Goal: Transaction & Acquisition: Book appointment/travel/reservation

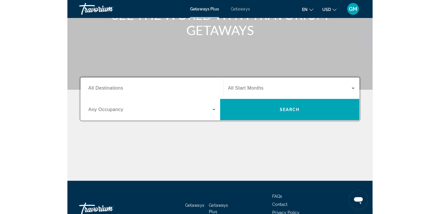
scroll to position [87, 0]
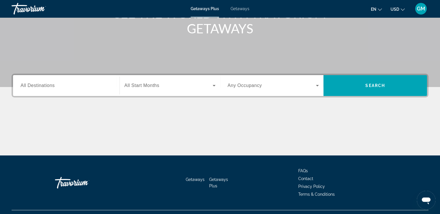
click at [41, 85] on span "All Destinations" at bounding box center [38, 85] width 34 height 5
click at [41, 85] on input "Destination All Destinations" at bounding box center [66, 85] width 91 height 7
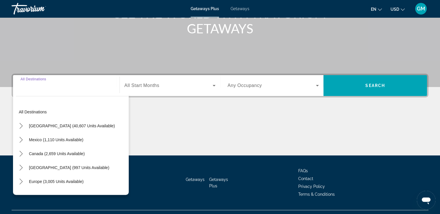
scroll to position [99, 0]
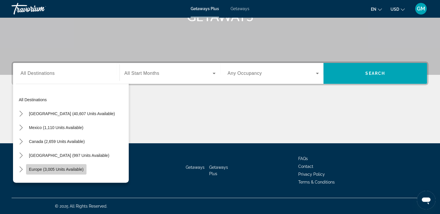
click at [65, 168] on span "Europe (3,005 units available)" at bounding box center [56, 169] width 55 height 5
type input "**********"
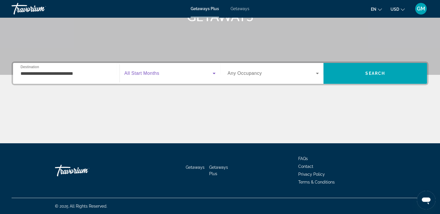
click at [214, 73] on icon "Search widget" at bounding box center [214, 73] width 3 height 1
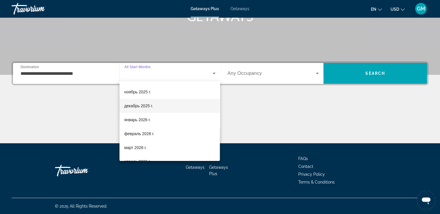
scroll to position [116, 0]
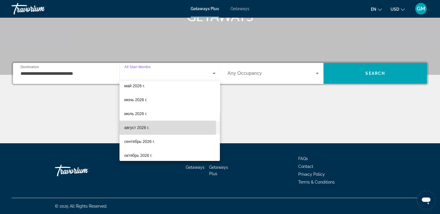
click at [135, 129] on span "август 2026 г." at bounding box center [136, 127] width 25 height 7
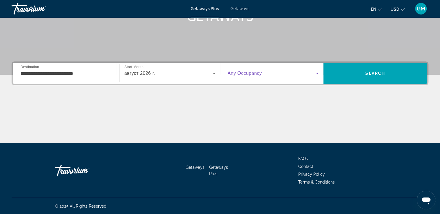
click at [304, 73] on icon "Search widget" at bounding box center [317, 73] width 3 height 1
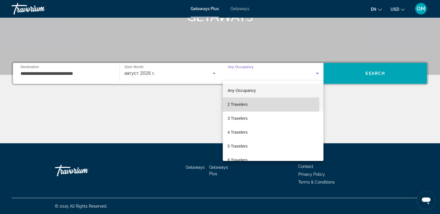
click at [242, 105] on span "2 Travelers" at bounding box center [238, 104] width 20 height 7
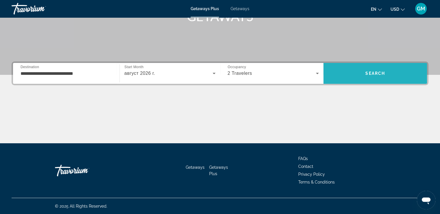
click at [304, 76] on span "Search" at bounding box center [376, 73] width 104 height 14
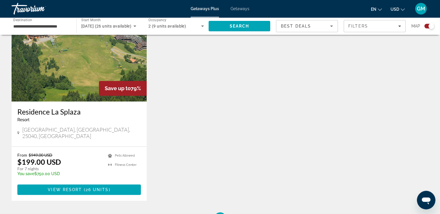
scroll to position [225, 0]
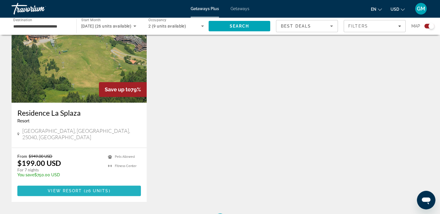
click at [58, 188] on span "View Resort" at bounding box center [65, 190] width 34 height 5
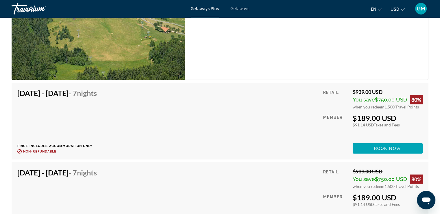
scroll to position [1506, 0]
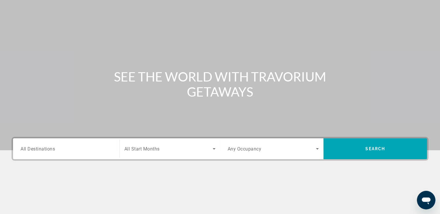
scroll to position [58, 0]
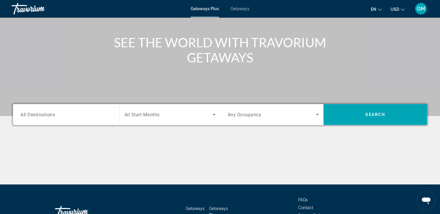
click at [31, 116] on span "All Destinations" at bounding box center [38, 114] width 34 height 6
click at [31, 116] on input "Destination All Destinations" at bounding box center [66, 114] width 91 height 7
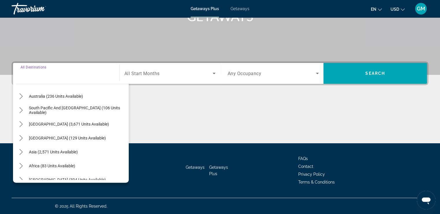
scroll to position [94, 0]
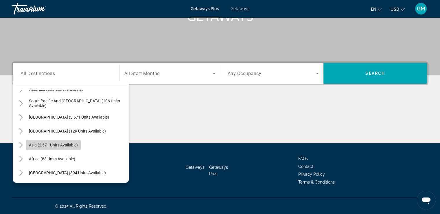
click at [61, 145] on span "Asia (2,571 units available)" at bounding box center [53, 144] width 49 height 5
type input "**********"
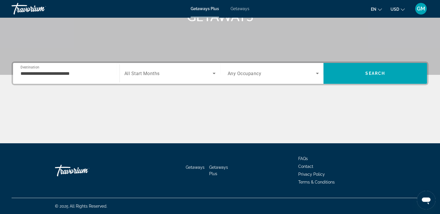
click at [142, 74] on span "All Start Months" at bounding box center [141, 74] width 35 height 6
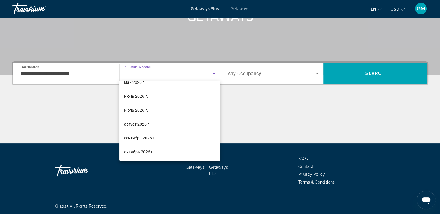
scroll to position [119, 0]
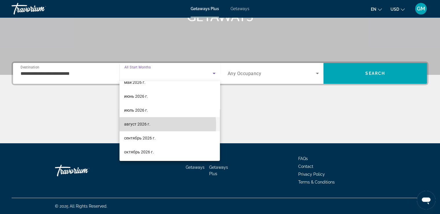
click at [143, 124] on span "август 2026 г." at bounding box center [137, 123] width 26 height 7
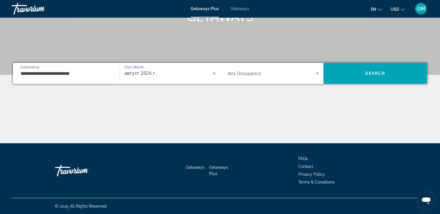
click at [304, 73] on icon "Search widget" at bounding box center [317, 73] width 3 height 1
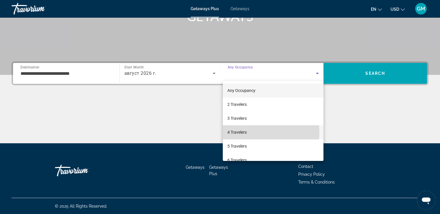
click at [249, 132] on mat-option "4 Travelers" at bounding box center [273, 132] width 101 height 14
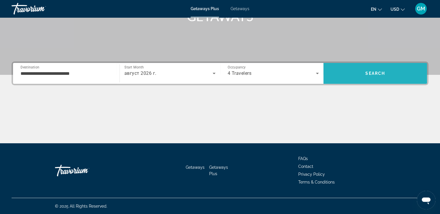
click at [304, 72] on span "Search" at bounding box center [376, 73] width 20 height 5
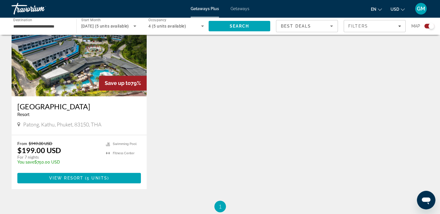
scroll to position [232, 0]
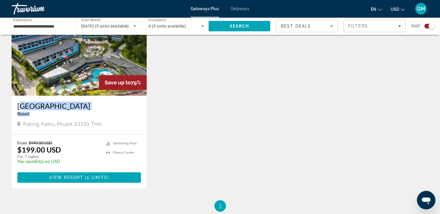
drag, startPoint x: 15, startPoint y: 104, endPoint x: 95, endPoint y: 113, distance: 80.7
click at [95, 113] on div "Patong Bay Hill Resort Resort - This is an adults only resort Patong, Kathu, Ph…" at bounding box center [79, 115] width 135 height 39
drag, startPoint x: 74, startPoint y: 106, endPoint x: 340, endPoint y: 72, distance: 268.8
click at [304, 72] on div "Save up to 79% Patong Bay Hill Resort Resort - This is an adults only resort Pa…" at bounding box center [220, 101] width 423 height 197
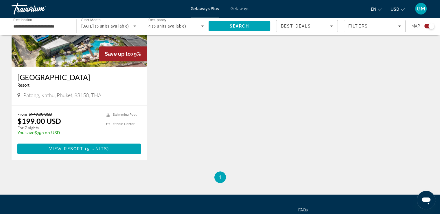
scroll to position [261, 0]
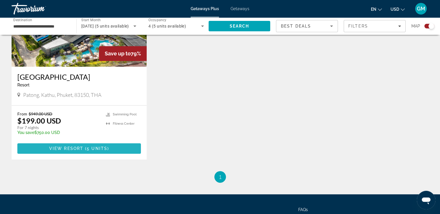
click at [90, 147] on span "5 units" at bounding box center [97, 148] width 21 height 5
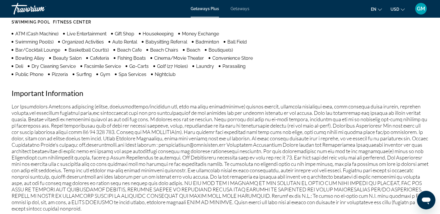
scroll to position [521, 0]
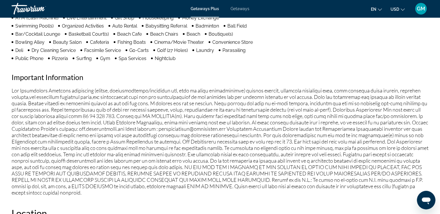
click at [304, 10] on icon "Change language" at bounding box center [380, 9] width 4 height 2
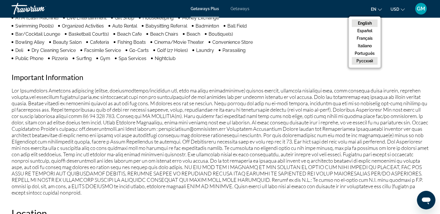
click at [304, 61] on button "русский" at bounding box center [365, 61] width 26 height 8
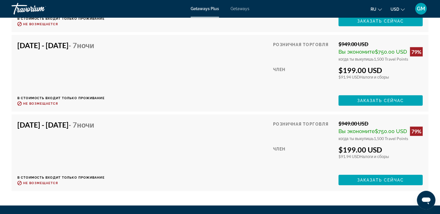
scroll to position [1332, 0]
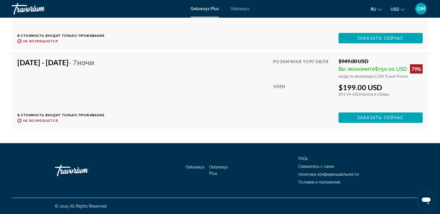
click at [218, 167] on span "Getaways Plus" at bounding box center [218, 169] width 19 height 11
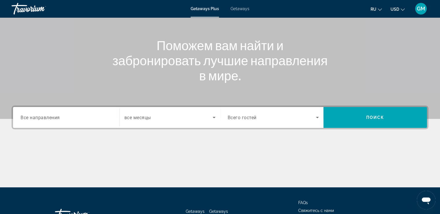
scroll to position [58, 0]
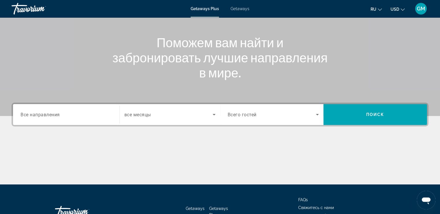
click at [40, 116] on span "Все направления" at bounding box center [40, 114] width 39 height 6
click at [40, 116] on input "Destination Все направления" at bounding box center [66, 114] width 91 height 7
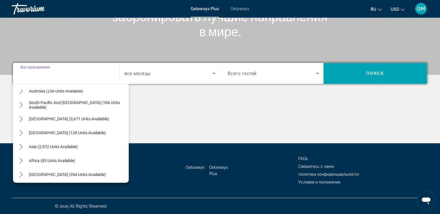
scroll to position [94, 0]
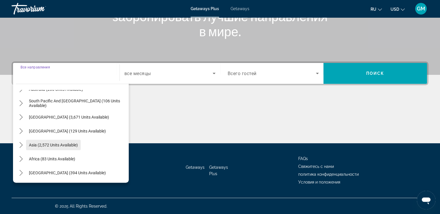
click at [67, 146] on span "Asia (2,572 units available)" at bounding box center [53, 144] width 49 height 5
type input "**********"
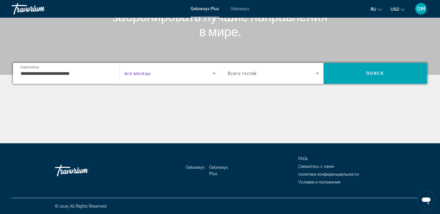
click at [214, 74] on icon "Search widget" at bounding box center [214, 73] width 7 height 7
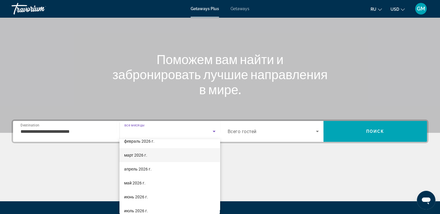
scroll to position [87, 0]
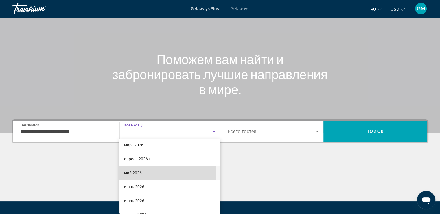
click at [140, 173] on span "май 2026 г." at bounding box center [134, 172] width 21 height 7
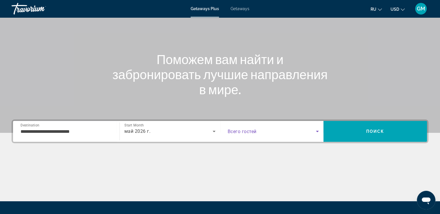
click at [304, 130] on icon "Search widget" at bounding box center [317, 131] width 7 height 7
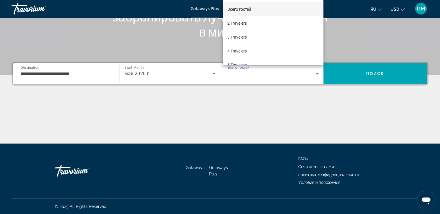
scroll to position [99, 0]
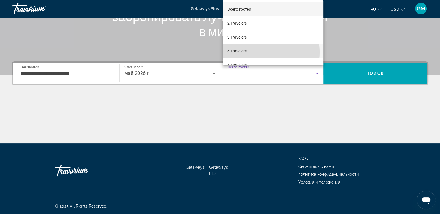
click at [243, 52] on span "4 Travelers" at bounding box center [237, 50] width 19 height 7
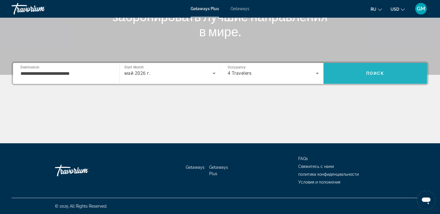
click at [304, 73] on span "Поиск" at bounding box center [376, 73] width 18 height 5
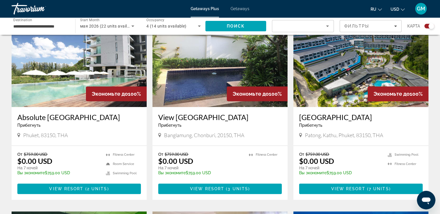
scroll to position [224, 0]
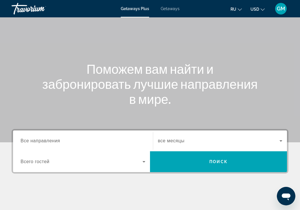
scroll to position [87, 0]
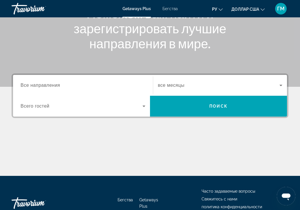
click at [39, 83] on font "Все направления" at bounding box center [41, 85] width 40 height 5
click at [39, 83] on input "Место назначения Все направления" at bounding box center [83, 85] width 125 height 7
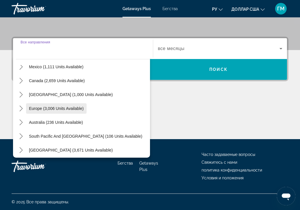
scroll to position [7, 0]
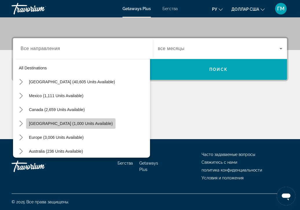
click at [75, 123] on span "Caribbean & Atlantic Islands (1,000 units available)" at bounding box center [71, 123] width 84 height 5
type input "**********"
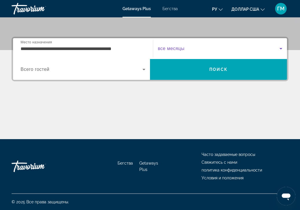
click at [184, 50] on span "Виджет поиска" at bounding box center [219, 48] width 122 height 7
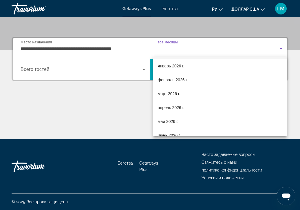
scroll to position [58, 0]
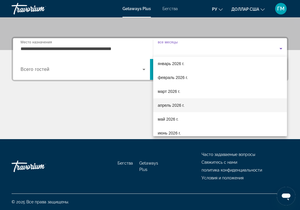
click at [164, 105] on font "апрель 2026 г." at bounding box center [171, 105] width 27 height 5
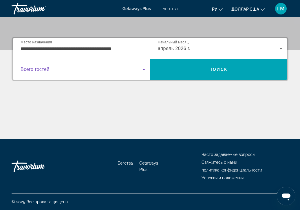
click at [144, 69] on icon "Виджет поиска" at bounding box center [143, 69] width 7 height 7
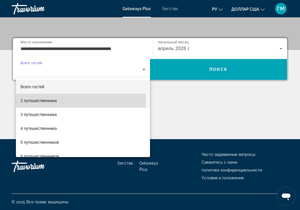
click at [39, 102] on font "2 путешественника" at bounding box center [39, 100] width 36 height 5
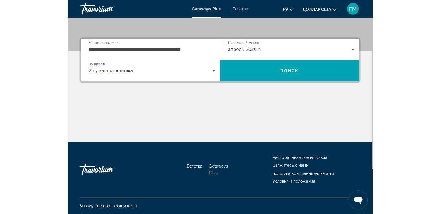
scroll to position [99, 0]
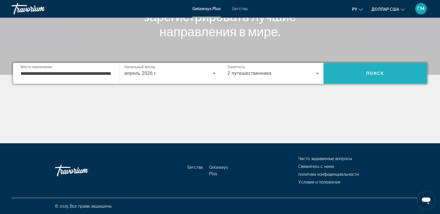
click at [304, 76] on span "Поиск" at bounding box center [376, 73] width 104 height 14
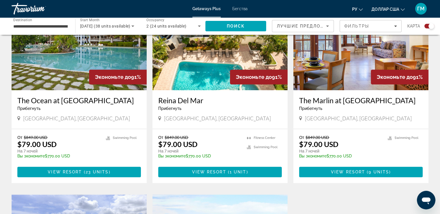
scroll to position [232, 0]
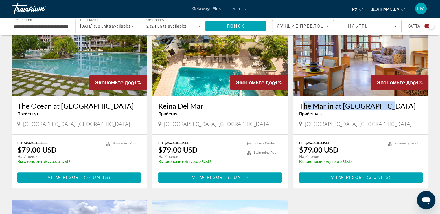
drag, startPoint x: 298, startPoint y: 102, endPoint x: 386, endPoint y: 101, distance: 87.7
click at [304, 101] on div "The Marlin at Taino Beach Прибегнуть - Это курорт только для взрослых Freeport,…" at bounding box center [361, 115] width 135 height 39
copy h3 "The Marlin at Taino Beach"
click at [304, 178] on span "View Resort" at bounding box center [348, 177] width 34 height 5
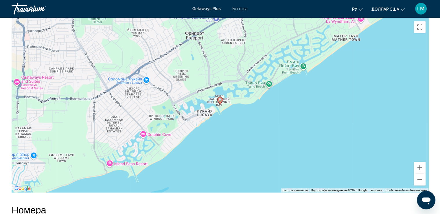
scroll to position [753, 0]
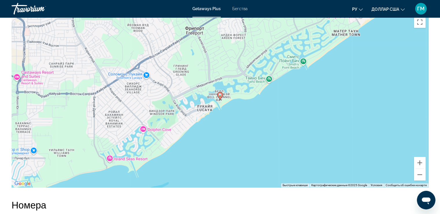
click at [268, 76] on div "Чтобы активировать перетаскивание с помощью клавиатуры, нажмите Alt + Ввод. Пос…" at bounding box center [220, 100] width 417 height 174
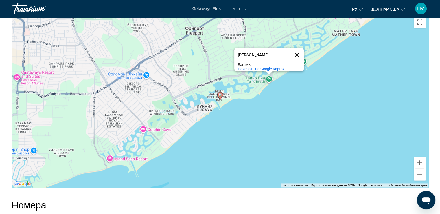
click at [297, 48] on button "Закрыть" at bounding box center [297, 55] width 14 height 14
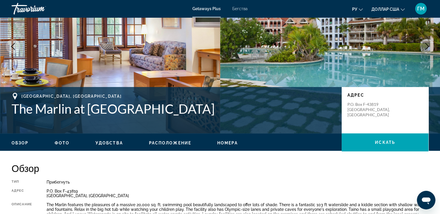
scroll to position [0, 0]
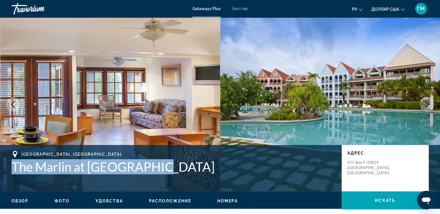
drag, startPoint x: 11, startPoint y: 162, endPoint x: 153, endPoint y: 170, distance: 141.8
click at [153, 170] on div "Freeport, Bahamas The Marlin at Taino Beach Адрес P.O. Box F-43819 Freeport, Ba…" at bounding box center [220, 168] width 440 height 35
copy h1 "The Marlin at Taino Beach"
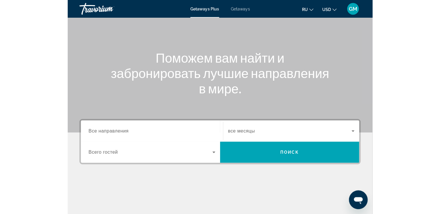
scroll to position [87, 0]
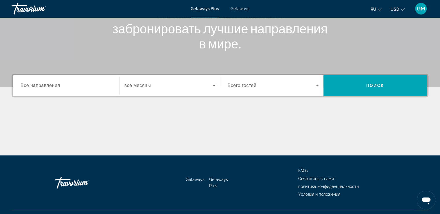
click at [30, 85] on span "Все направления" at bounding box center [41, 85] width 40 height 5
click at [30, 85] on input "Destination Все направления" at bounding box center [66, 85] width 91 height 7
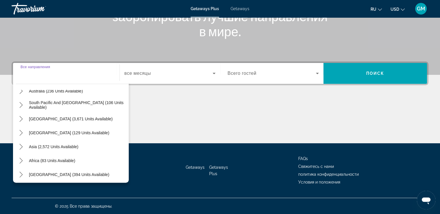
scroll to position [94, 0]
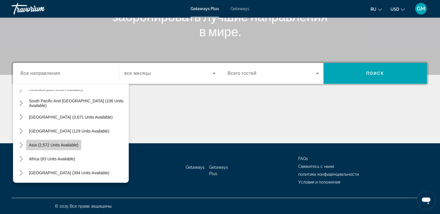
click at [52, 146] on span "Asia (2,572 units available)" at bounding box center [54, 144] width 50 height 5
type input "**********"
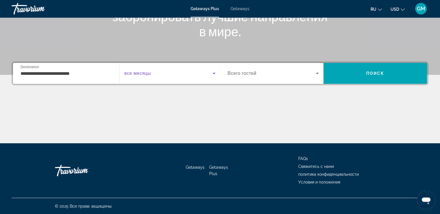
click at [215, 74] on icon "Search widget" at bounding box center [214, 73] width 7 height 7
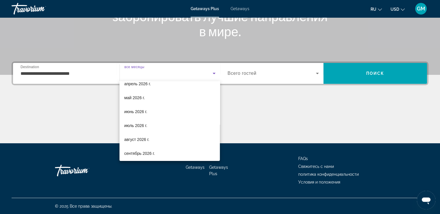
scroll to position [116, 0]
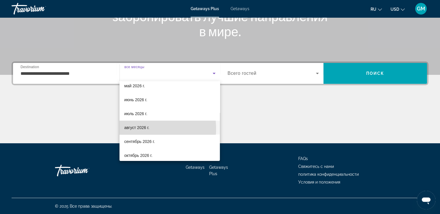
click at [144, 129] on span "август 2026 г." at bounding box center [136, 127] width 25 height 7
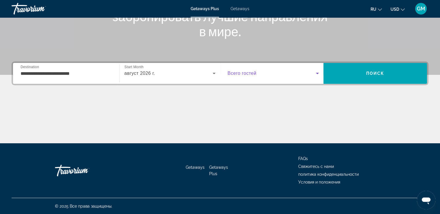
click at [305, 74] on icon "Search widget" at bounding box center [317, 73] width 7 height 7
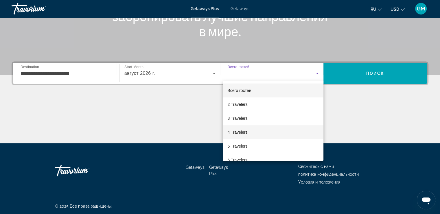
click at [239, 132] on span "4 Travelers" at bounding box center [238, 132] width 20 height 7
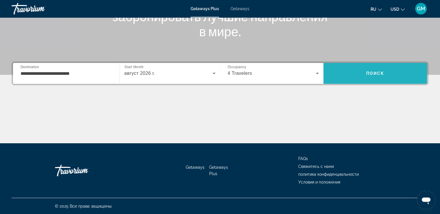
click at [305, 74] on span "Поиск" at bounding box center [376, 73] width 18 height 5
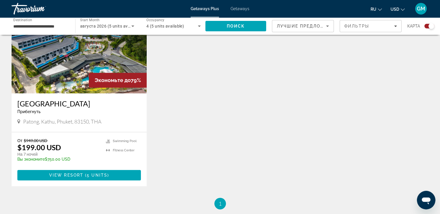
scroll to position [261, 0]
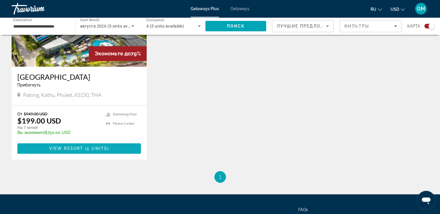
click at [84, 149] on span "Main content" at bounding box center [84, 148] width 2 height 5
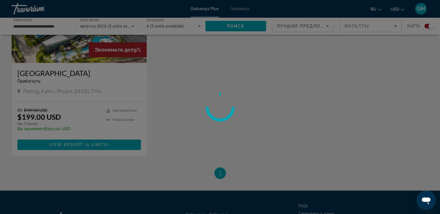
scroll to position [312, 0]
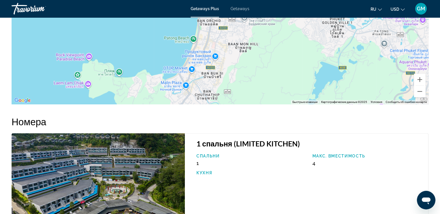
scroll to position [782, 0]
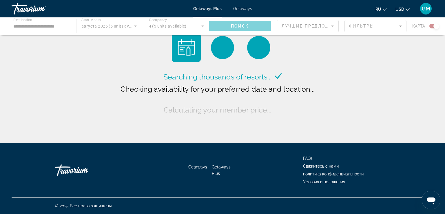
click at [219, 167] on span "Getaways Plus" at bounding box center [221, 169] width 19 height 11
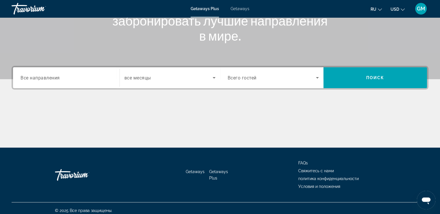
scroll to position [99, 0]
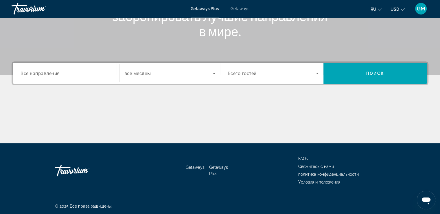
click at [37, 72] on span "Все направления" at bounding box center [40, 73] width 39 height 6
click at [37, 72] on input "Destination Все направления" at bounding box center [66, 73] width 91 height 7
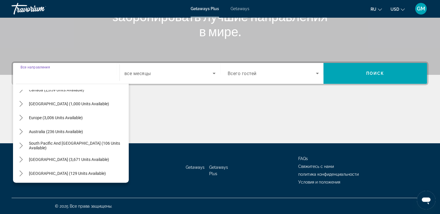
scroll to position [58, 0]
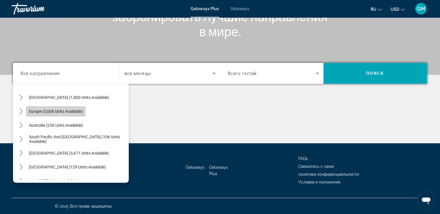
click at [44, 111] on span "Europe (3,006 units available)" at bounding box center [56, 111] width 54 height 5
type input "**********"
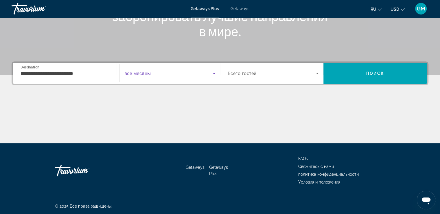
click at [214, 72] on icon "Search widget" at bounding box center [214, 73] width 7 height 7
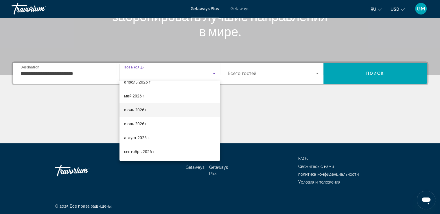
scroll to position [116, 0]
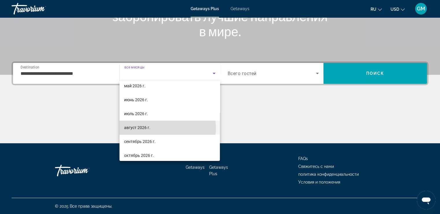
click at [136, 128] on span "август 2026 г." at bounding box center [137, 127] width 26 height 7
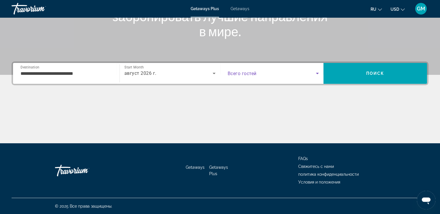
click at [305, 72] on icon "Search widget" at bounding box center [317, 73] width 7 height 7
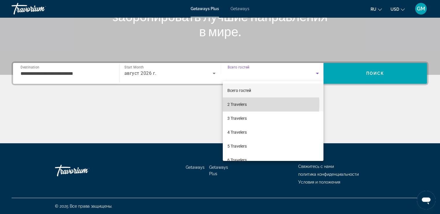
click at [235, 104] on span "2 Travelers" at bounding box center [237, 104] width 19 height 7
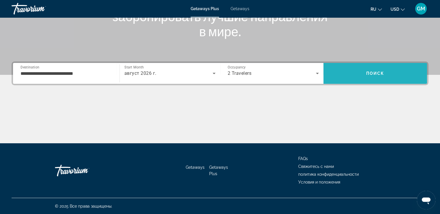
click at [305, 74] on span "Поиск" at bounding box center [376, 73] width 18 height 5
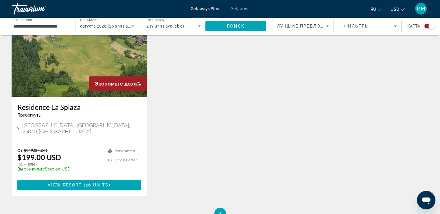
scroll to position [232, 0]
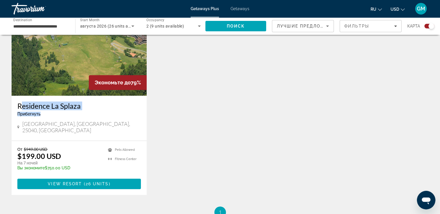
drag, startPoint x: 15, startPoint y: 103, endPoint x: 80, endPoint y: 112, distance: 66.0
click at [80, 112] on div "Residence La Splaza Прибегнуть - Это курорт только для взрослых Artogne, Bresci…" at bounding box center [79, 118] width 135 height 45
copy div "Residence La Splaza Прибегнуть"
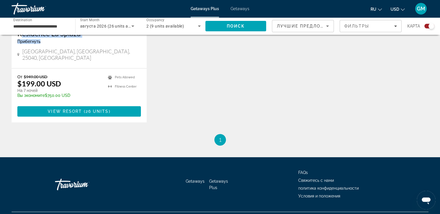
scroll to position [312, 0]
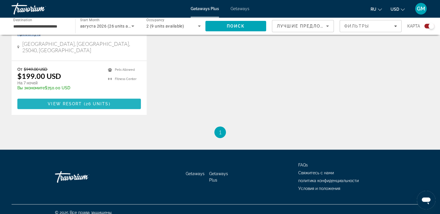
click at [112, 97] on span "Main content" at bounding box center [79, 104] width 124 height 14
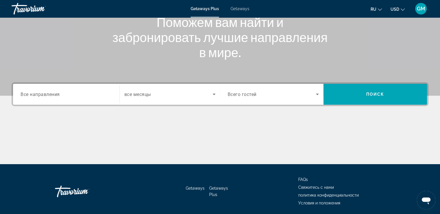
scroll to position [99, 0]
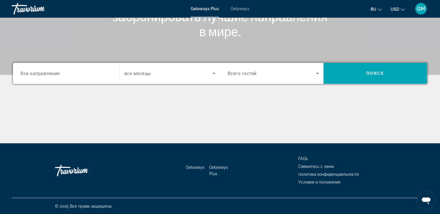
click at [41, 71] on span "Все направления" at bounding box center [40, 73] width 39 height 6
click at [41, 71] on input "Destination Все направления" at bounding box center [66, 73] width 91 height 7
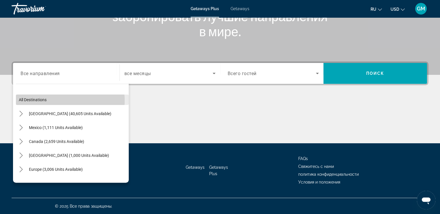
click at [56, 100] on span "Select destination: All destinations" at bounding box center [72, 100] width 113 height 14
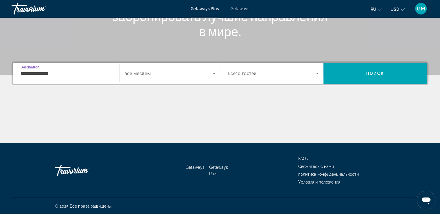
click at [60, 72] on input "**********" at bounding box center [66, 73] width 91 height 7
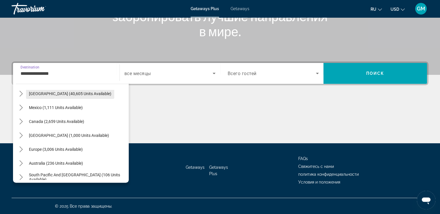
scroll to position [29, 0]
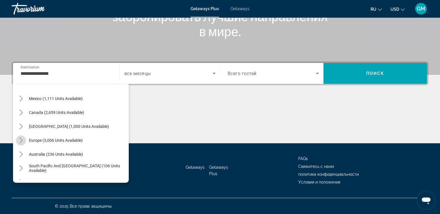
click at [19, 140] on icon "Toggle Europe (3,006 units available) submenu" at bounding box center [21, 140] width 6 height 6
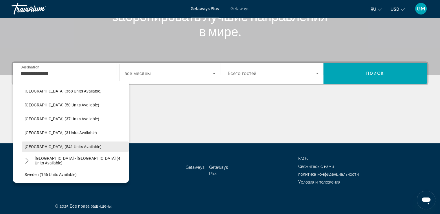
scroll to position [246, 0]
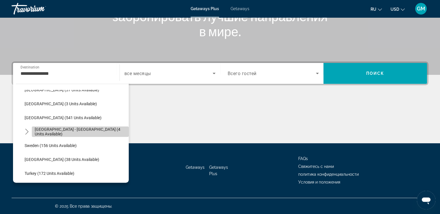
click at [93, 130] on span "Spain - Canary Islands (4 units available)" at bounding box center [80, 131] width 91 height 9
type input "**********"
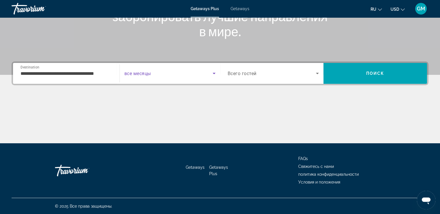
click at [213, 74] on icon "Search widget" at bounding box center [214, 73] width 7 height 7
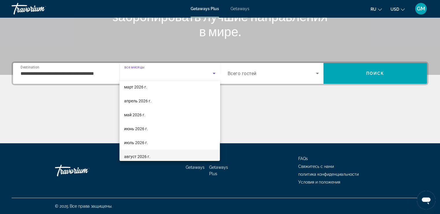
scroll to position [116, 0]
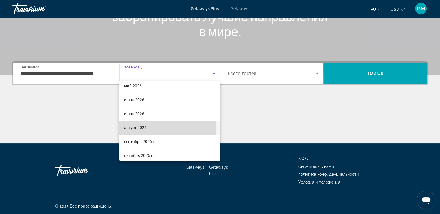
click at [150, 127] on span "август 2026 г." at bounding box center [137, 127] width 26 height 7
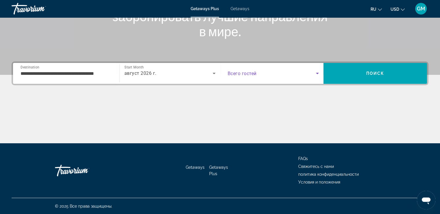
click at [305, 73] on icon "Search widget" at bounding box center [317, 73] width 7 height 7
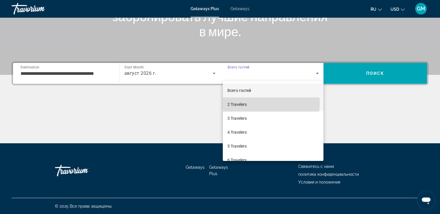
click at [241, 103] on span "2 Travelers" at bounding box center [237, 104] width 19 height 7
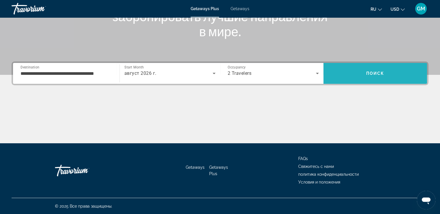
click at [305, 73] on span "Поиск" at bounding box center [376, 73] width 18 height 5
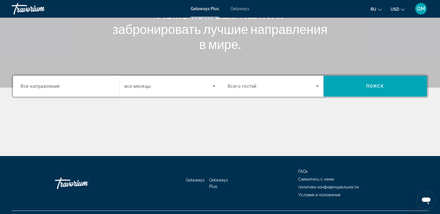
scroll to position [87, 0]
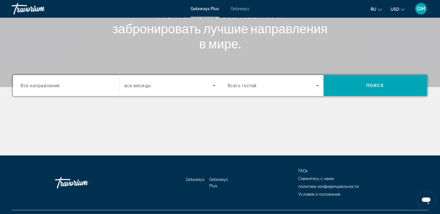
click at [50, 84] on span "Все направления" at bounding box center [40, 86] width 39 height 6
click at [50, 84] on input "Destination Все направления" at bounding box center [66, 85] width 91 height 7
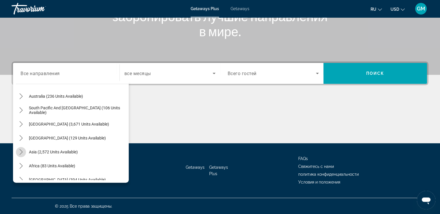
click at [20, 152] on icon "Toggle Asia (2,572 units available) submenu" at bounding box center [21, 152] width 6 height 6
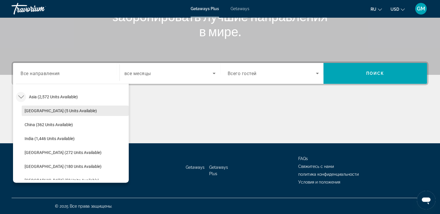
scroll to position [171, 0]
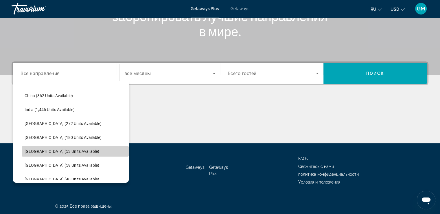
click at [91, 149] on span "Select destination: Maldives (53 units available)" at bounding box center [75, 151] width 107 height 14
type input "**********"
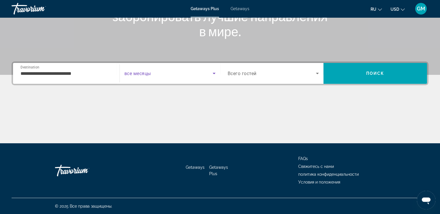
click at [213, 73] on icon "Search widget" at bounding box center [214, 73] width 7 height 7
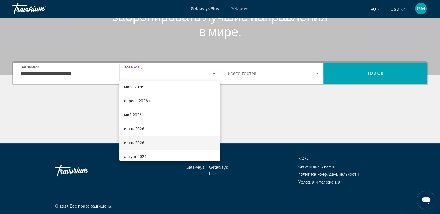
scroll to position [116, 0]
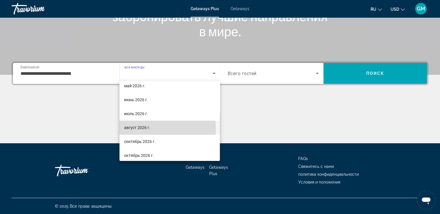
click at [135, 128] on span "август 2026 г." at bounding box center [137, 127] width 26 height 7
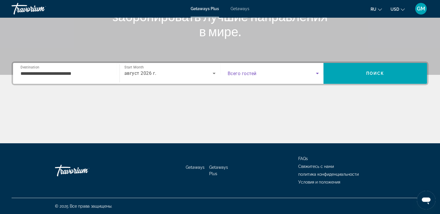
click at [305, 74] on icon "Search widget" at bounding box center [317, 73] width 7 height 7
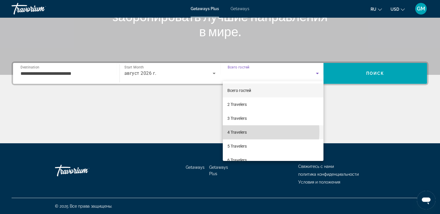
click at [241, 131] on span "4 Travelers" at bounding box center [237, 132] width 19 height 7
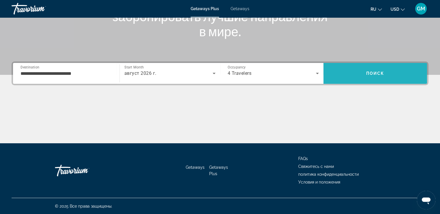
click at [305, 72] on span "Search" at bounding box center [376, 73] width 104 height 14
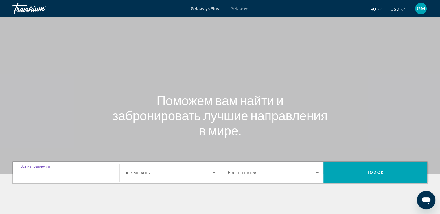
click at [70, 173] on input "Destination Все направления" at bounding box center [66, 172] width 91 height 7
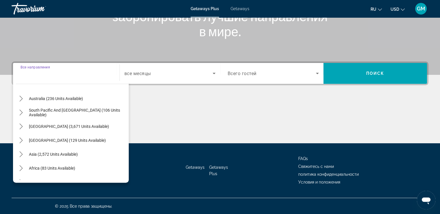
scroll to position [87, 0]
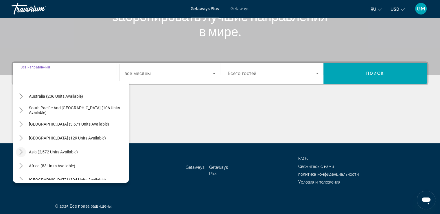
click at [21, 152] on icon "Toggle Asia (2,572 units available) submenu" at bounding box center [21, 152] width 6 height 6
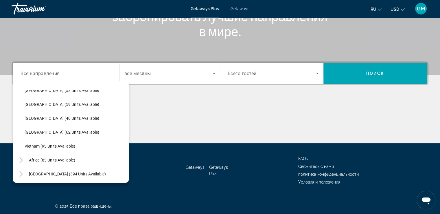
scroll to position [233, 0]
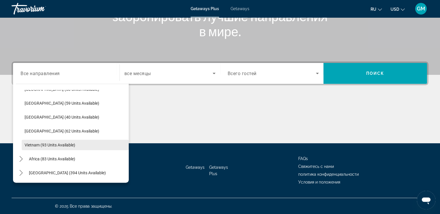
click at [81, 145] on span "Select destination: Vietnam (93 units available)" at bounding box center [75, 145] width 107 height 14
type input "**********"
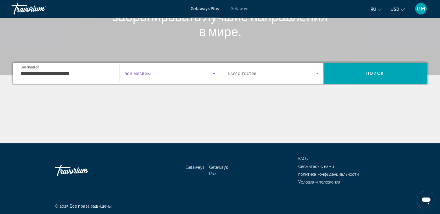
click at [213, 74] on icon "Search widget" at bounding box center [214, 73] width 7 height 7
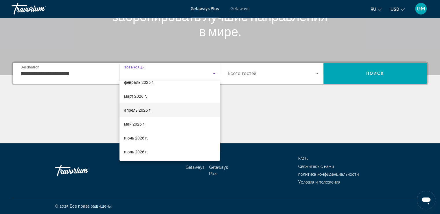
scroll to position [87, 0]
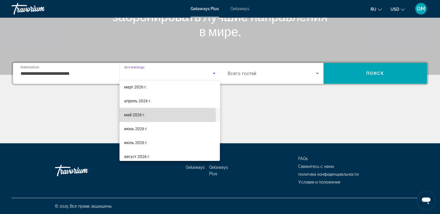
click at [136, 115] on span "май 2026 г." at bounding box center [134, 114] width 21 height 7
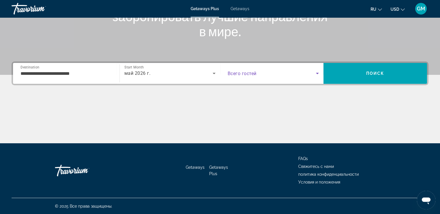
click at [305, 74] on icon "Search widget" at bounding box center [317, 73] width 7 height 7
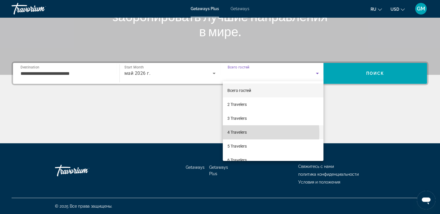
click at [238, 133] on span "4 Travelers" at bounding box center [237, 132] width 19 height 7
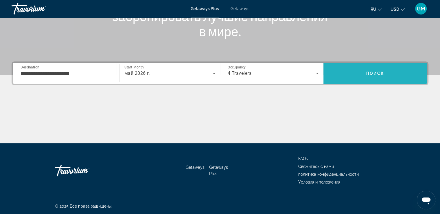
click at [305, 73] on span "Поиск" at bounding box center [376, 73] width 18 height 5
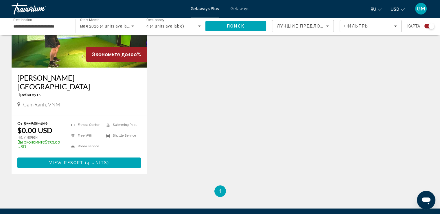
scroll to position [261, 0]
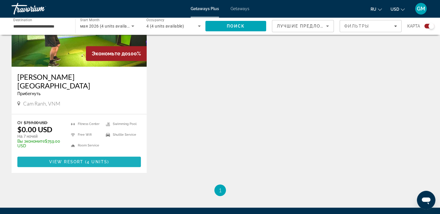
click at [85, 159] on span "( 4 units )" at bounding box center [96, 161] width 26 height 5
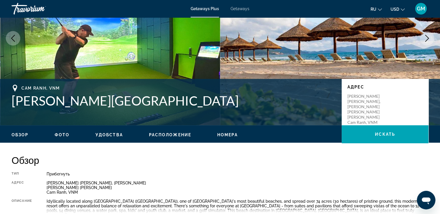
scroll to position [58, 0]
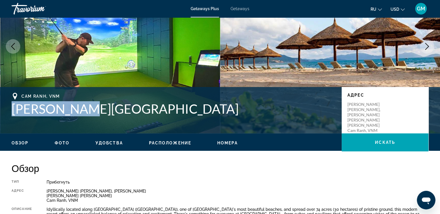
drag, startPoint x: 10, startPoint y: 108, endPoint x: 136, endPoint y: 112, distance: 125.4
click at [123, 112] on div "Cam Ranh, VNM Alma Resort Адрес Nguyen Tat Thanh, Cam Hai Dong Cam Lam, Khanh H…" at bounding box center [220, 110] width 440 height 35
click at [135, 114] on h1 "Alma Resort" at bounding box center [174, 108] width 325 height 15
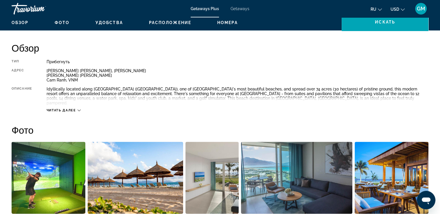
scroll to position [174, 0]
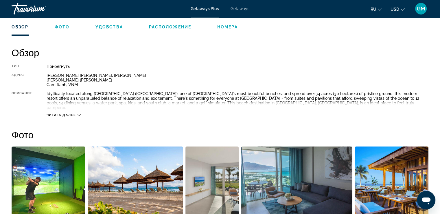
click at [79, 113] on icon "Main content" at bounding box center [79, 114] width 3 height 3
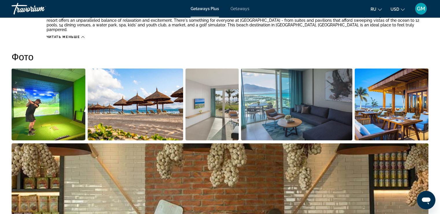
scroll to position [232, 0]
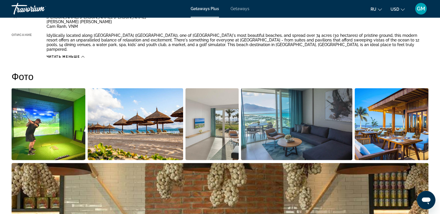
click at [142, 128] on img "Open full-screen image slider" at bounding box center [136, 124] width 96 height 72
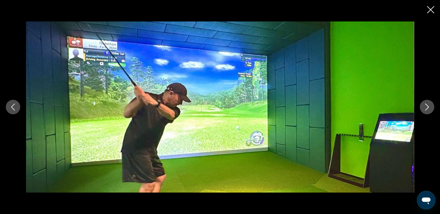
click at [305, 105] on icon "Next image" at bounding box center [427, 106] width 7 height 7
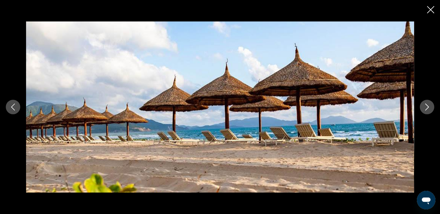
click at [305, 105] on icon "Next image" at bounding box center [427, 106] width 7 height 7
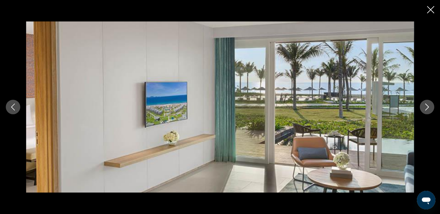
click at [305, 105] on icon "Next image" at bounding box center [427, 106] width 7 height 7
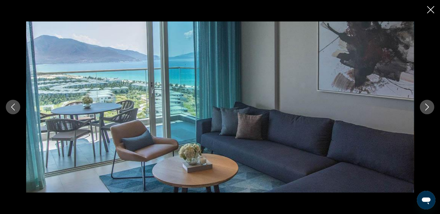
click at [305, 105] on icon "Next image" at bounding box center [427, 106] width 7 height 7
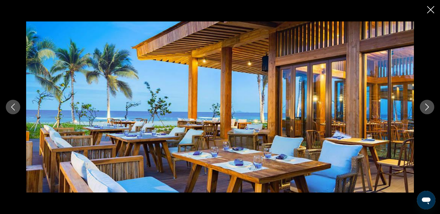
click at [305, 109] on icon "Next image" at bounding box center [428, 106] width 4 height 7
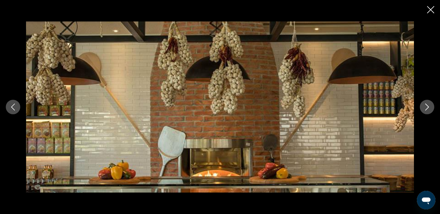
click at [305, 109] on icon "Next image" at bounding box center [428, 106] width 4 height 7
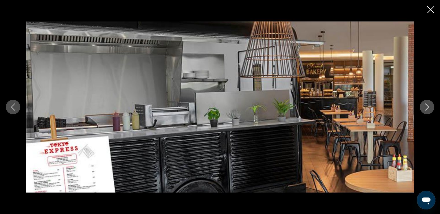
click at [305, 109] on icon "Next image" at bounding box center [428, 106] width 4 height 7
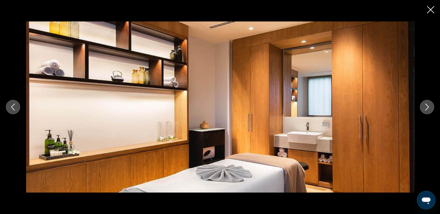
click at [305, 109] on icon "Next image" at bounding box center [428, 106] width 4 height 7
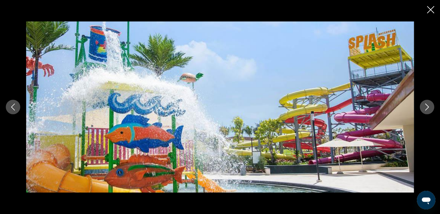
click at [305, 109] on icon "Next image" at bounding box center [428, 106] width 4 height 7
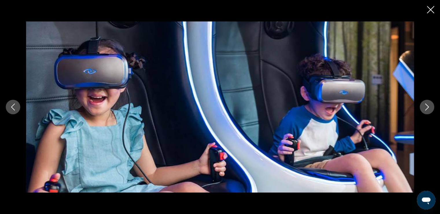
click at [305, 109] on icon "Next image" at bounding box center [428, 106] width 4 height 7
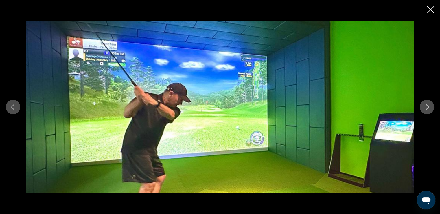
click at [305, 109] on icon "Next image" at bounding box center [428, 106] width 4 height 7
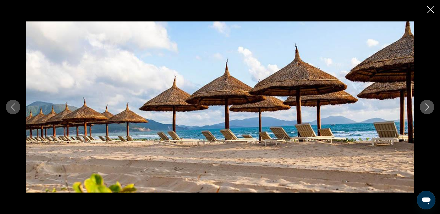
click at [305, 10] on icon "Close slideshow" at bounding box center [430, 9] width 7 height 7
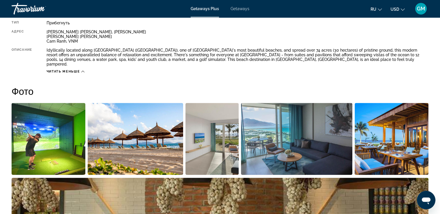
scroll to position [174, 0]
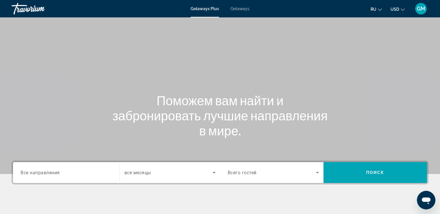
click at [29, 173] on span "Все направления" at bounding box center [40, 172] width 39 height 6
click at [29, 173] on input "Destination Все направления" at bounding box center [66, 172] width 91 height 7
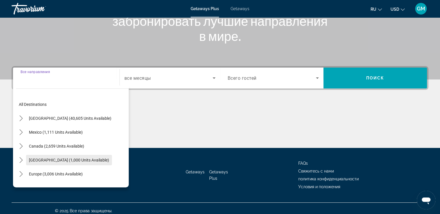
scroll to position [99, 0]
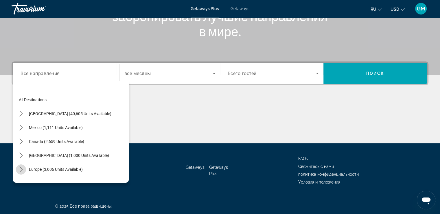
click at [19, 169] on icon "Toggle Europe (3,006 units available) submenu" at bounding box center [21, 169] width 6 height 6
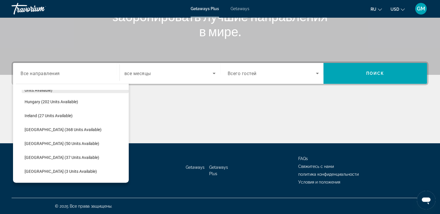
scroll to position [188, 0]
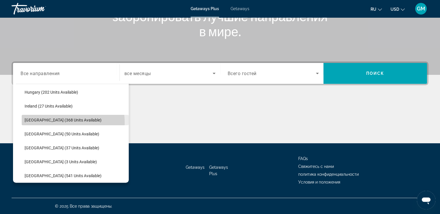
click at [52, 122] on span "Select destination: Italy (368 units available)" at bounding box center [75, 120] width 107 height 14
type input "**********"
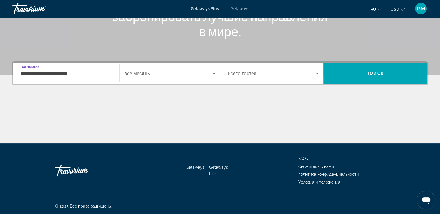
click at [213, 72] on icon "Search widget" at bounding box center [214, 73] width 7 height 7
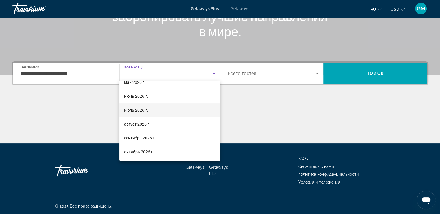
scroll to position [90, 0]
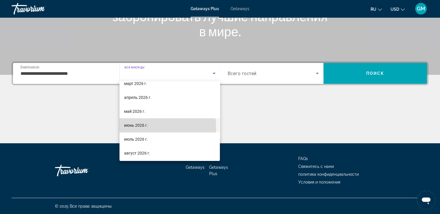
click at [146, 127] on span "июнь 2026 г." at bounding box center [136, 125] width 24 height 7
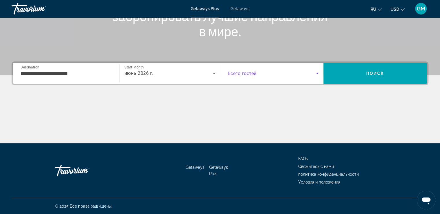
click at [305, 73] on icon "Search widget" at bounding box center [317, 73] width 3 height 1
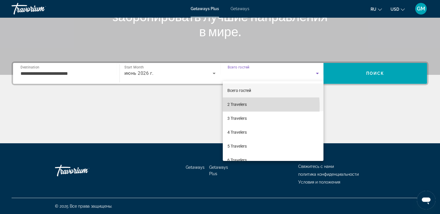
click at [239, 106] on span "2 Travelers" at bounding box center [237, 104] width 19 height 7
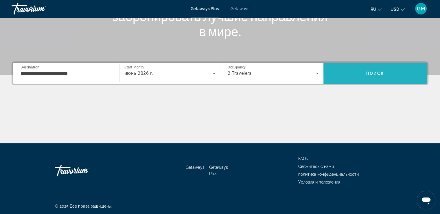
click at [305, 71] on span "Поиск" at bounding box center [376, 73] width 18 height 5
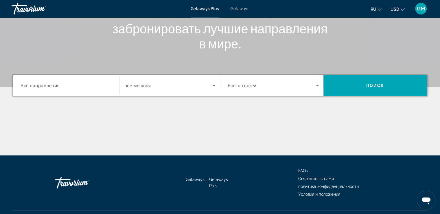
click at [36, 84] on span "Все направления" at bounding box center [40, 86] width 39 height 6
click at [36, 84] on input "Destination Все направления" at bounding box center [66, 85] width 91 height 7
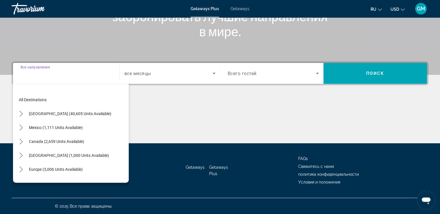
scroll to position [29, 0]
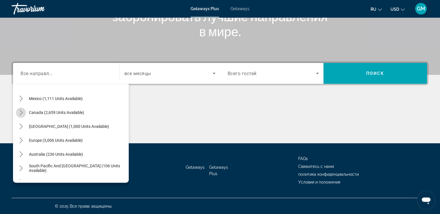
click at [21, 114] on icon "Toggle Canada (2,659 units available) submenu" at bounding box center [21, 112] width 6 height 6
click at [21, 113] on icon "Toggle Canada (2,659 units available) submenu" at bounding box center [21, 112] width 6 height 3
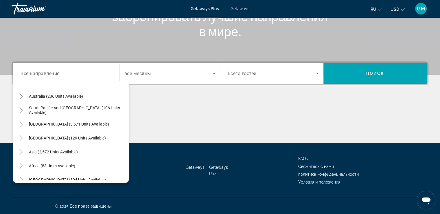
scroll to position [94, 0]
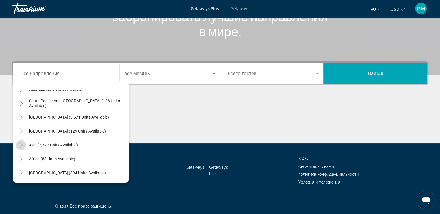
click at [20, 146] on icon "Toggle Asia (2,572 units available) submenu" at bounding box center [21, 145] width 6 height 6
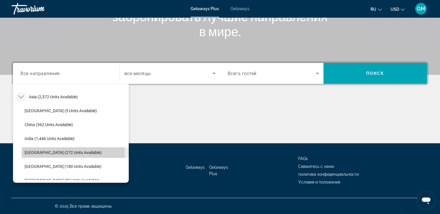
click at [35, 154] on span "[GEOGRAPHIC_DATA] (272 units available)" at bounding box center [63, 152] width 77 height 5
type input "**********"
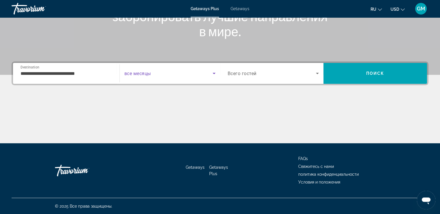
click at [214, 74] on icon "Search widget" at bounding box center [214, 73] width 7 height 7
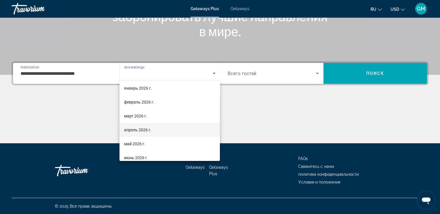
scroll to position [29, 0]
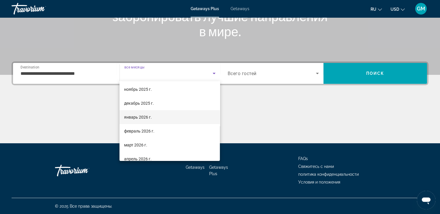
click at [133, 116] on span "январь 2026 г." at bounding box center [138, 116] width 28 height 7
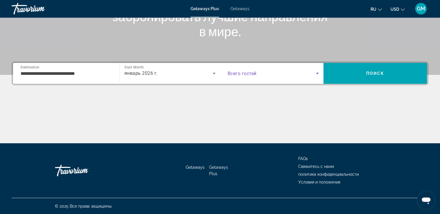
click at [305, 74] on icon "Search widget" at bounding box center [317, 73] width 7 height 7
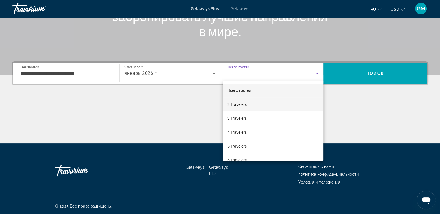
click at [238, 105] on span "2 Travelers" at bounding box center [237, 104] width 19 height 7
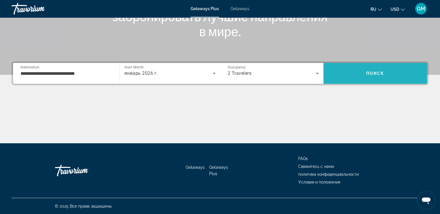
click at [305, 77] on span "Search" at bounding box center [376, 73] width 104 height 14
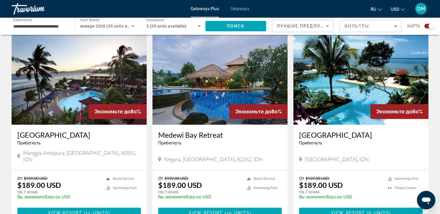
scroll to position [261, 0]
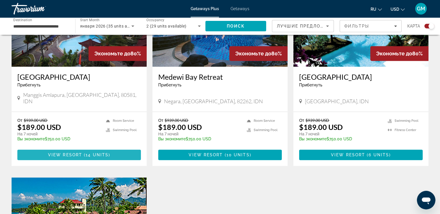
click at [82, 152] on span "View Resort" at bounding box center [65, 154] width 34 height 5
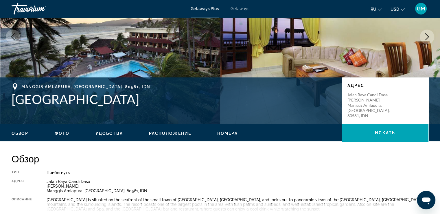
scroll to position [87, 0]
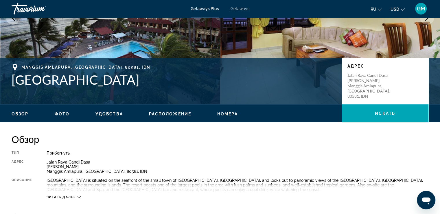
drag, startPoint x: 10, startPoint y: 76, endPoint x: 124, endPoint y: 76, distance: 114.7
click at [124, 76] on div "Manggis Amlapura, Bali, 80581, IDN Bali Palms Resort II Адрес Jalan Raya Candi …" at bounding box center [220, 81] width 440 height 35
copy h1 "Bali Palms Resort II"
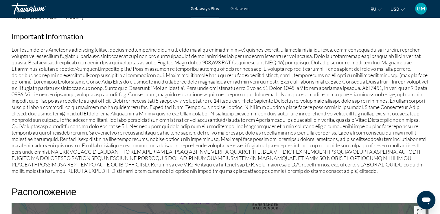
scroll to position [492, 0]
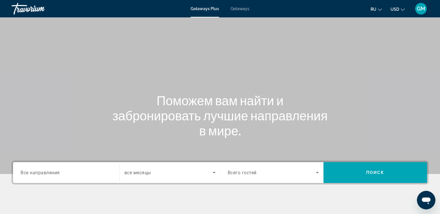
click at [38, 171] on span "Все направления" at bounding box center [40, 172] width 39 height 6
click at [38, 171] on input "Destination Все направления" at bounding box center [66, 172] width 91 height 7
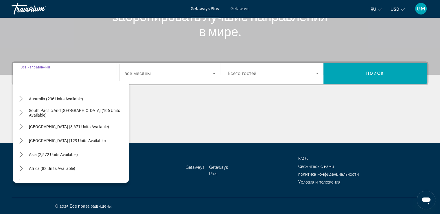
scroll to position [87, 0]
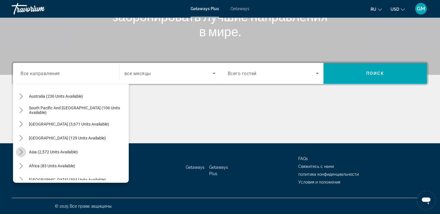
click at [21, 152] on icon "Toggle Asia (2,572 units available) submenu" at bounding box center [20, 152] width 3 height 6
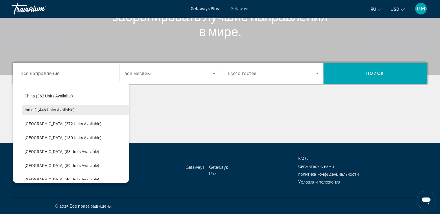
scroll to position [171, 0]
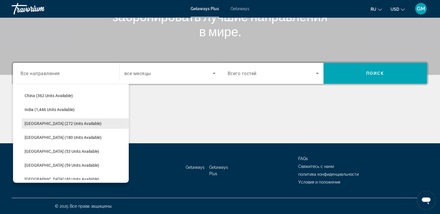
click at [73, 121] on span "[GEOGRAPHIC_DATA] (272 units available)" at bounding box center [63, 123] width 77 height 5
type input "**********"
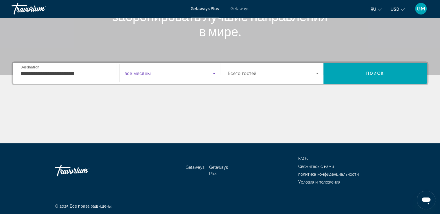
click at [214, 72] on icon "Search widget" at bounding box center [214, 73] width 7 height 7
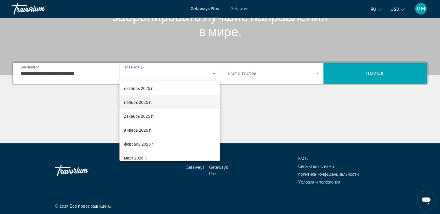
scroll to position [29, 0]
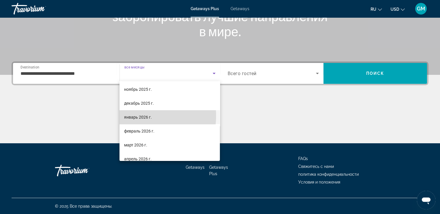
click at [142, 116] on span "январь 2026 г." at bounding box center [138, 116] width 28 height 7
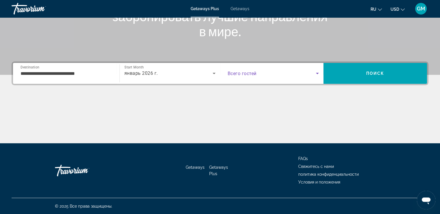
click at [305, 73] on icon "Search widget" at bounding box center [317, 73] width 7 height 7
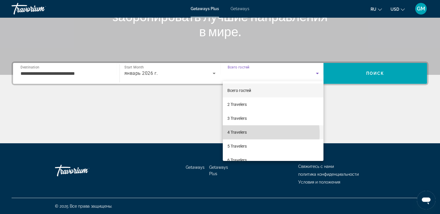
click at [248, 134] on mat-option "4 Travelers" at bounding box center [273, 132] width 101 height 14
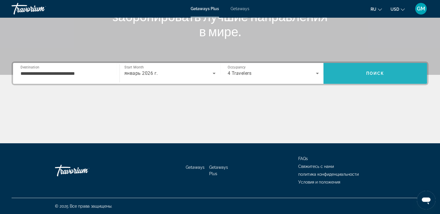
click at [305, 76] on span "Search" at bounding box center [376, 73] width 104 height 14
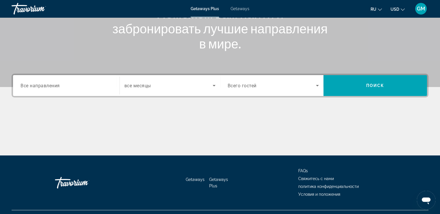
click at [55, 82] on input "Destination Все направления" at bounding box center [66, 85] width 91 height 7
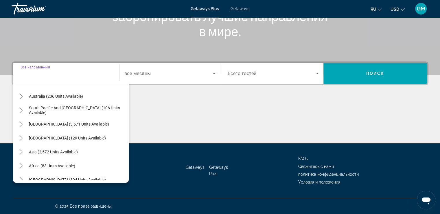
scroll to position [94, 0]
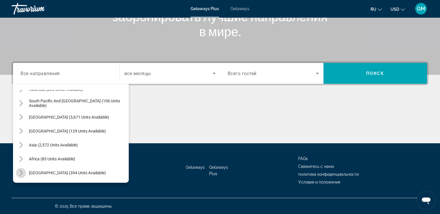
click at [18, 171] on icon "Toggle Middle East (394 units available) submenu" at bounding box center [21, 173] width 6 height 6
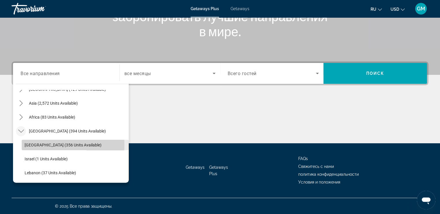
click at [32, 144] on span "Egypt (356 units available)" at bounding box center [63, 144] width 77 height 5
type input "**********"
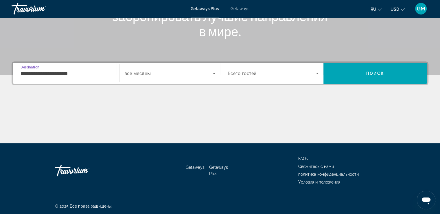
click at [214, 74] on icon "Search widget" at bounding box center [214, 73] width 3 height 1
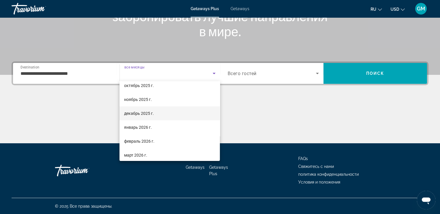
scroll to position [29, 0]
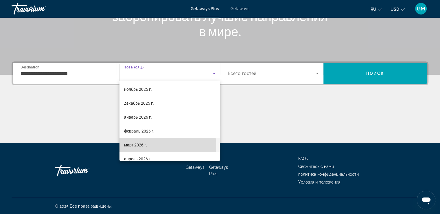
click at [136, 146] on span "март 2026 г." at bounding box center [135, 144] width 23 height 7
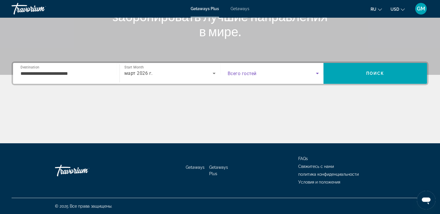
click at [305, 74] on icon "Search widget" at bounding box center [317, 73] width 3 height 1
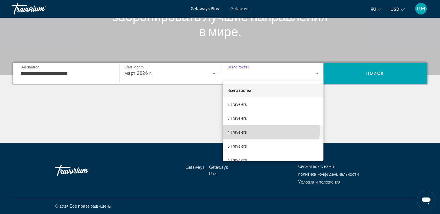
click at [242, 131] on span "4 Travelers" at bounding box center [237, 132] width 19 height 7
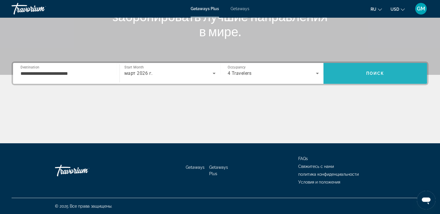
click at [305, 69] on span "Search" at bounding box center [376, 73] width 104 height 14
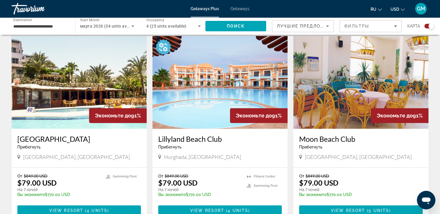
scroll to position [232, 0]
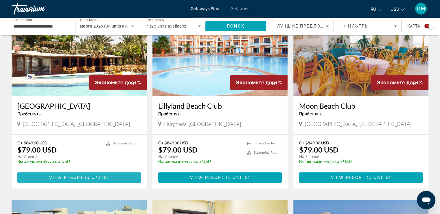
click at [71, 178] on span "View Resort" at bounding box center [66, 177] width 34 height 5
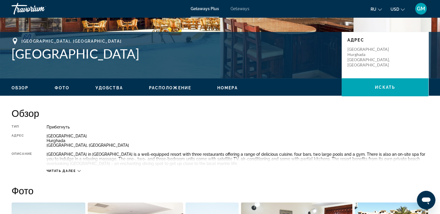
scroll to position [116, 0]
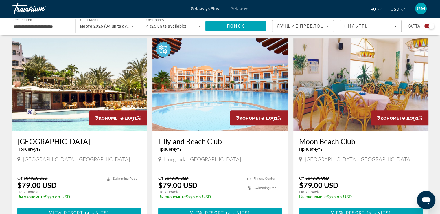
scroll to position [261, 0]
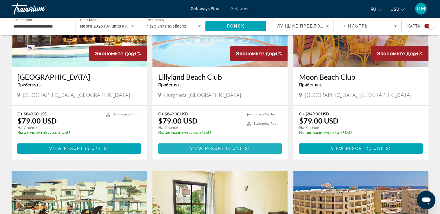
click at [235, 148] on span "4 units" at bounding box center [238, 148] width 21 height 5
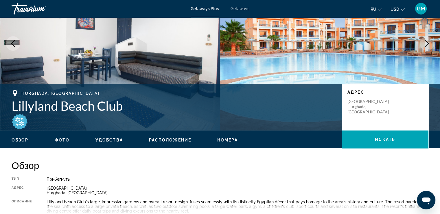
scroll to position [58, 0]
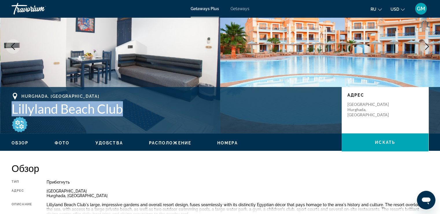
drag, startPoint x: 3, startPoint y: 106, endPoint x: 123, endPoint y: 114, distance: 120.1
click at [133, 105] on div "Hurghada, Egypt Lillyland Beach Club Адрес Safaga Road Hurghada, Egypt" at bounding box center [220, 110] width 440 height 35
copy h1 "Lillyland Beach Club"
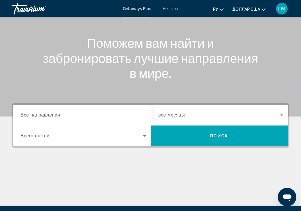
scroll to position [58, 0]
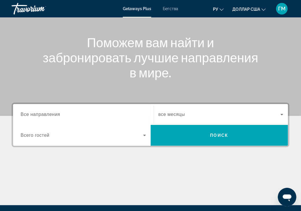
click at [57, 113] on span "Все направления" at bounding box center [41, 114] width 40 height 5
click at [57, 113] on input "Destination Все направления" at bounding box center [83, 114] width 125 height 7
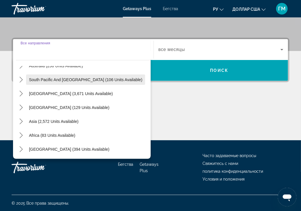
scroll to position [94, 0]
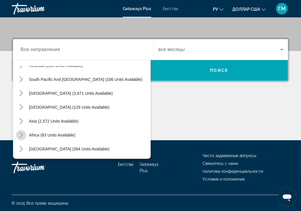
click at [19, 134] on icon "Toggle Africa (83 units available) submenu" at bounding box center [21, 135] width 6 height 6
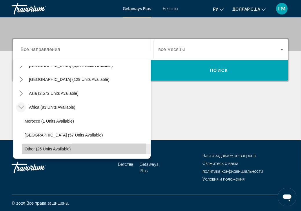
click at [35, 149] on span "Other (25 units available)" at bounding box center [48, 148] width 46 height 5
type input "**********"
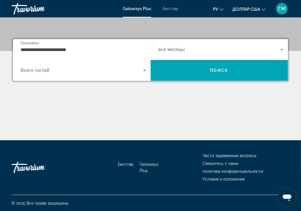
click at [281, 48] on icon "Виджет поиска" at bounding box center [281, 49] width 7 height 7
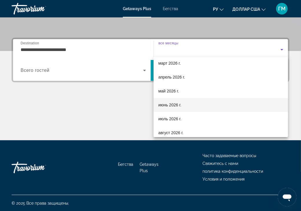
scroll to position [116, 0]
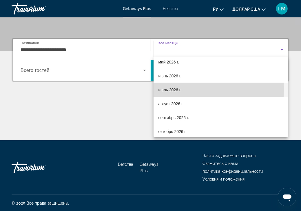
click at [166, 89] on font "июль 2026 г." at bounding box center [169, 89] width 23 height 5
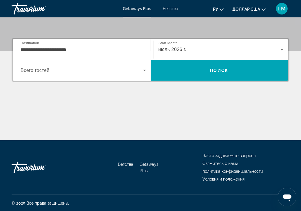
click at [32, 68] on span "Всего гостей" at bounding box center [35, 70] width 29 height 5
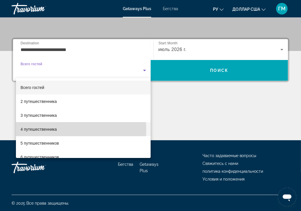
click at [54, 129] on font "4 путешественника" at bounding box center [39, 129] width 36 height 5
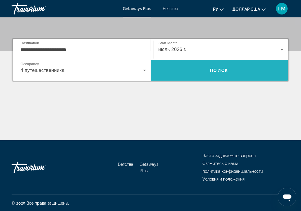
click at [229, 72] on span "Поиск" at bounding box center [220, 70] width 138 height 14
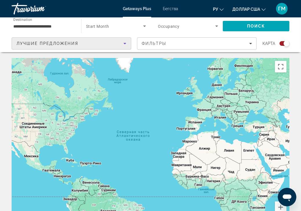
click at [125, 42] on icon "Sort by" at bounding box center [124, 43] width 7 height 7
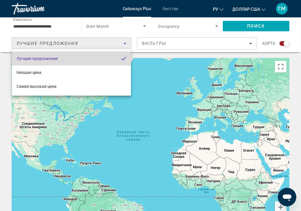
click at [119, 59] on mat-option "Лучшие предложения" at bounding box center [71, 59] width 119 height 14
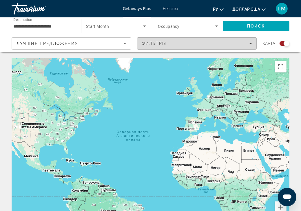
click at [250, 44] on icon "Filters" at bounding box center [250, 43] width 3 height 3
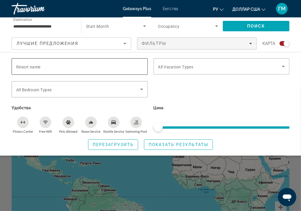
click at [79, 59] on div "Search widget" at bounding box center [79, 66] width 127 height 17
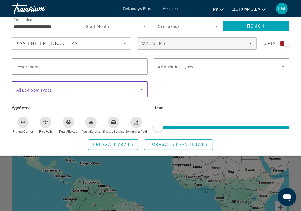
click at [67, 89] on span "Search widget" at bounding box center [78, 89] width 124 height 7
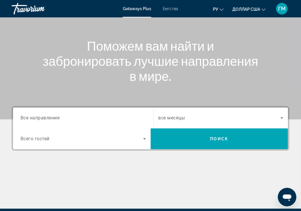
scroll to position [58, 0]
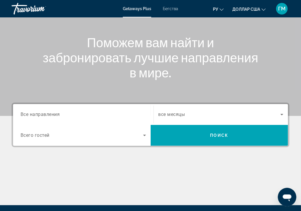
click at [54, 113] on span "Все направления" at bounding box center [40, 114] width 39 height 6
click at [54, 113] on input "Destination Все направления" at bounding box center [83, 114] width 125 height 7
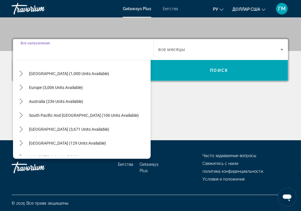
scroll to position [87, 0]
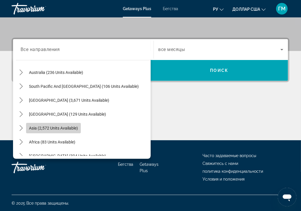
click at [71, 127] on span "Asia (2,572 units available)" at bounding box center [53, 128] width 49 height 5
type input "**********"
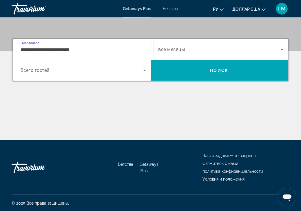
click at [281, 49] on icon "Search widget" at bounding box center [281, 49] width 3 height 1
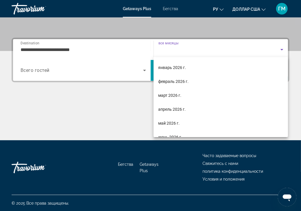
scroll to position [58, 0]
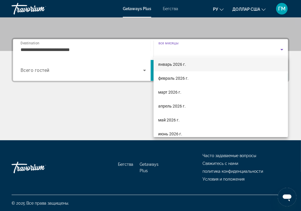
click at [174, 65] on font "январь 2026 г." at bounding box center [172, 64] width 28 height 5
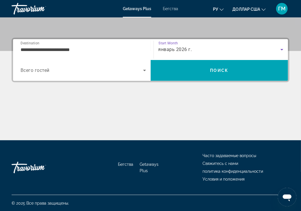
click at [145, 70] on icon "Search widget" at bounding box center [144, 70] width 3 height 1
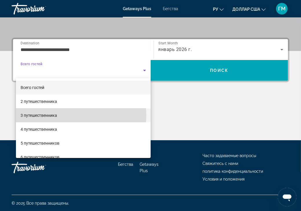
click at [65, 116] on mat-option "3 путешественника" at bounding box center [83, 115] width 135 height 14
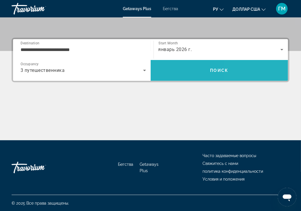
click at [249, 72] on span "Search" at bounding box center [220, 70] width 138 height 14
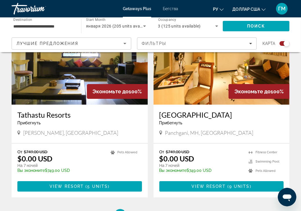
scroll to position [1274, 0]
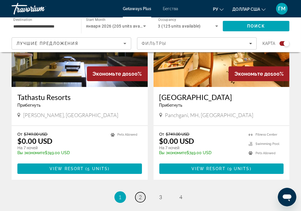
click at [140, 194] on span "2" at bounding box center [140, 197] width 3 height 6
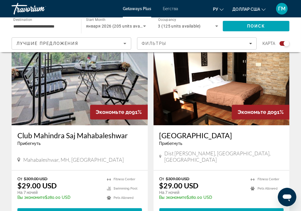
scroll to position [838, 0]
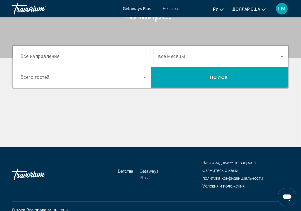
click at [58, 56] on span "Все направления" at bounding box center [40, 57] width 39 height 6
click at [58, 56] on input "Destination Все направления" at bounding box center [83, 56] width 125 height 7
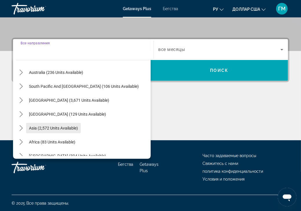
scroll to position [94, 0]
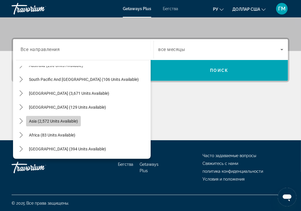
click at [60, 120] on span "Asia (2,572 units available)" at bounding box center [53, 121] width 49 height 5
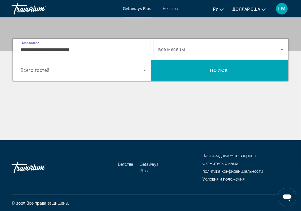
click at [87, 47] on input "**********" at bounding box center [83, 49] width 125 height 7
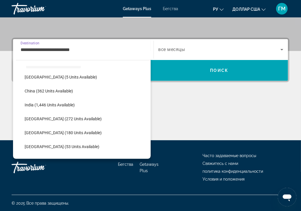
scroll to position [162, 0]
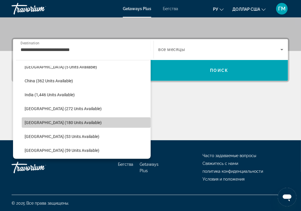
click at [92, 120] on span "Select destination: Malaysia (180 units available)" at bounding box center [86, 123] width 129 height 14
type input "**********"
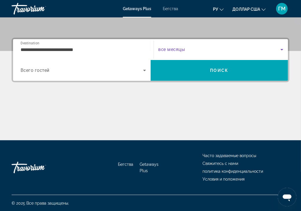
click at [282, 51] on icon "Search widget" at bounding box center [281, 49] width 7 height 7
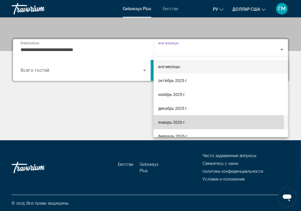
click at [169, 124] on font "январь 2026 г." at bounding box center [172, 122] width 28 height 5
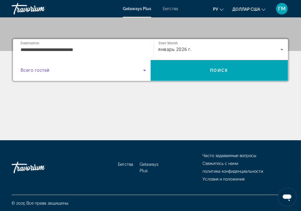
click at [143, 70] on icon "Search widget" at bounding box center [144, 70] width 3 height 1
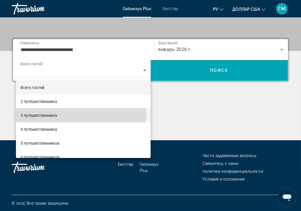
click at [49, 114] on font "3 путешественника" at bounding box center [39, 115] width 36 height 5
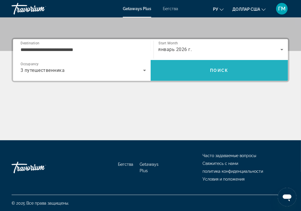
click at [233, 74] on span "Search" at bounding box center [220, 70] width 138 height 14
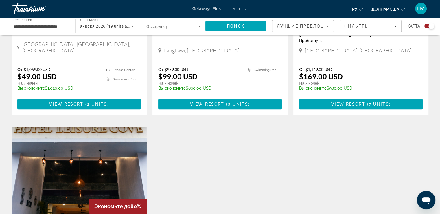
scroll to position [203, 0]
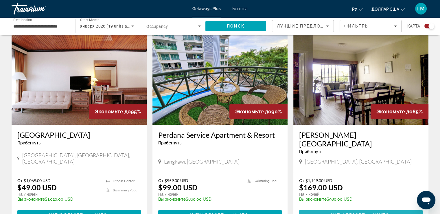
click at [305, 213] on span "View Resort" at bounding box center [348, 215] width 34 height 5
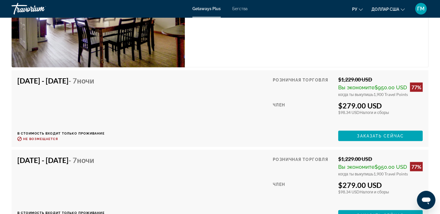
scroll to position [1100, 0]
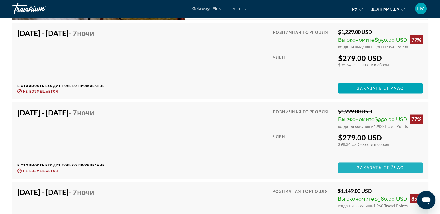
click at [305, 166] on span "Заказать сейчас" at bounding box center [380, 167] width 47 height 5
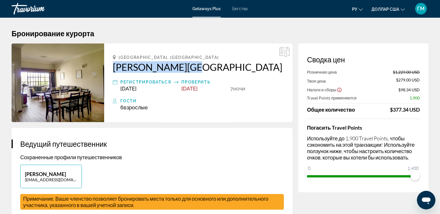
drag, startPoint x: 108, startPoint y: 64, endPoint x: 193, endPoint y: 65, distance: 85.1
click at [193, 65] on div "[GEOGRAPHIC_DATA], [GEOGRAPHIC_DATA][PERSON_NAME] Регистрироваться [DATE] Прове…" at bounding box center [198, 82] width 188 height 78
copy h2 "[PERSON_NAME][GEOGRAPHIC_DATA]"
